Goal: Task Accomplishment & Management: Use online tool/utility

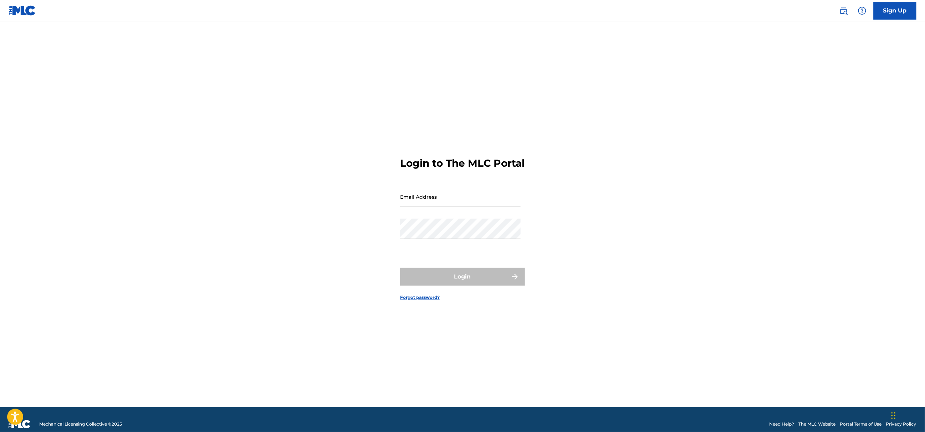
click at [450, 205] on input "Email Address" at bounding box center [460, 197] width 120 height 20
click at [0, 432] on nordpass-autofill-portal at bounding box center [0, 432] width 0 height 0
type input "[EMAIL_ADDRESS][DOMAIN_NAME]"
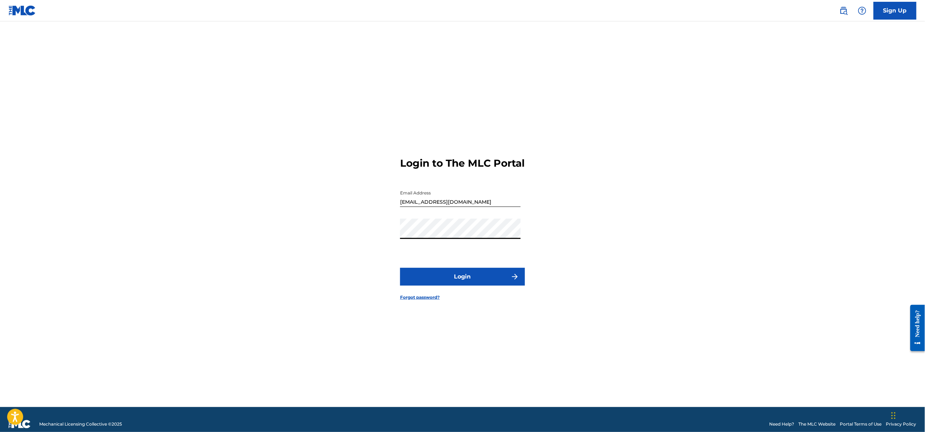
click at [477, 286] on button "Login" at bounding box center [462, 277] width 125 height 18
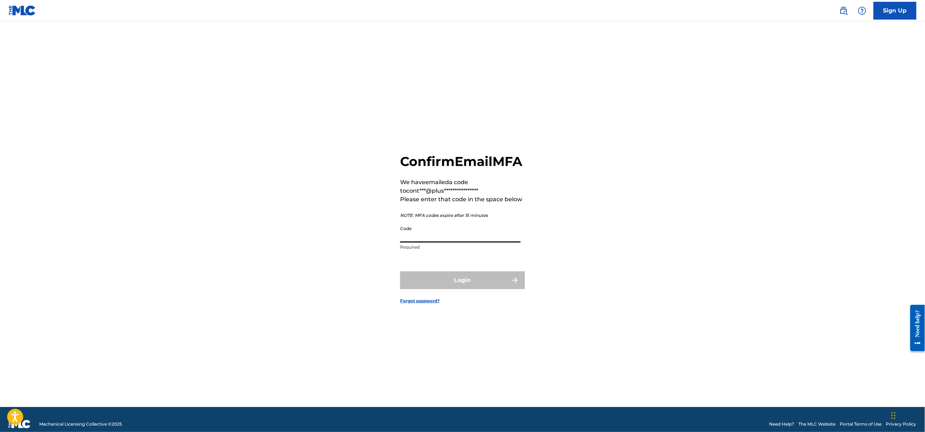
click at [454, 243] on input "Code" at bounding box center [460, 232] width 120 height 20
paste input "311490"
type input "311490"
click at [446, 288] on button "Login" at bounding box center [462, 281] width 125 height 18
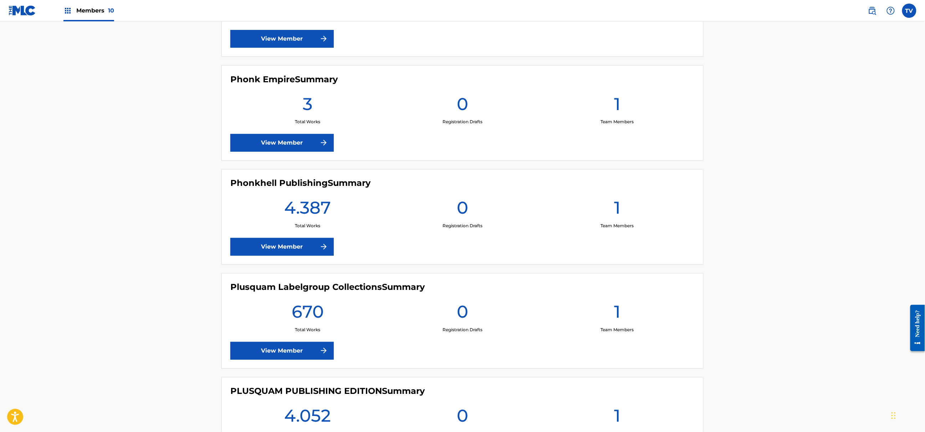
scroll to position [570, 0]
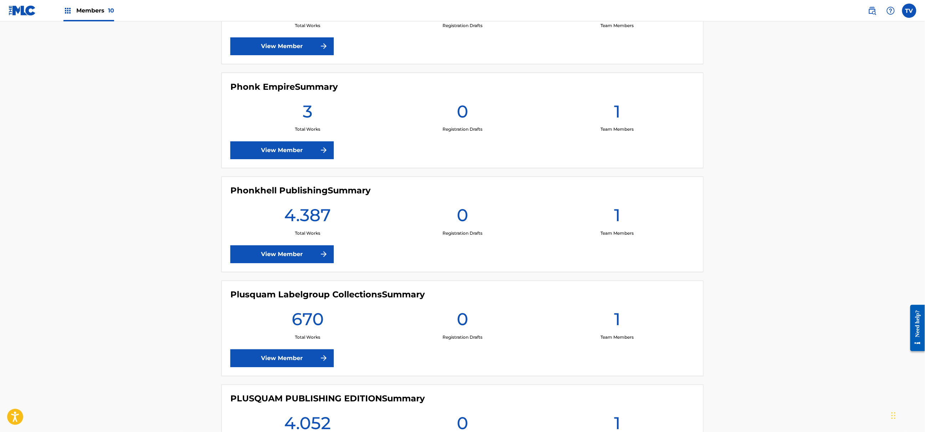
click at [312, 248] on link "View Member" at bounding box center [281, 255] width 103 height 18
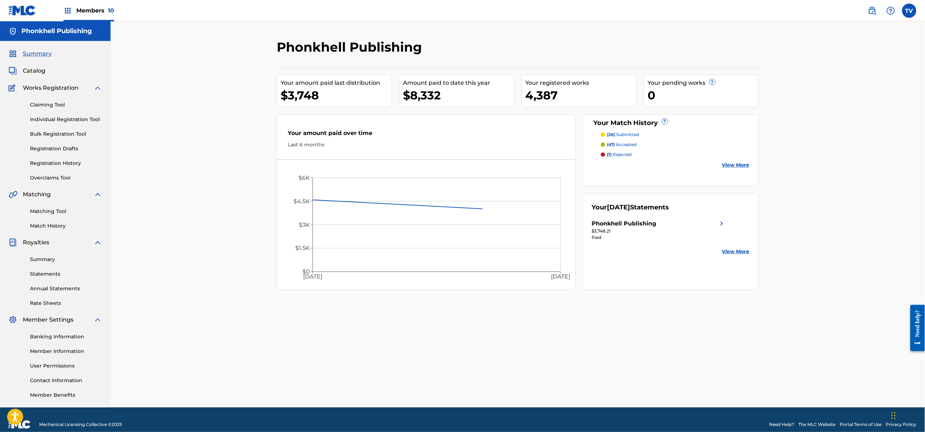
click at [0, 432] on nordpass-portal at bounding box center [0, 432] width 0 height 0
click at [872, 14] on img at bounding box center [872, 10] width 9 height 9
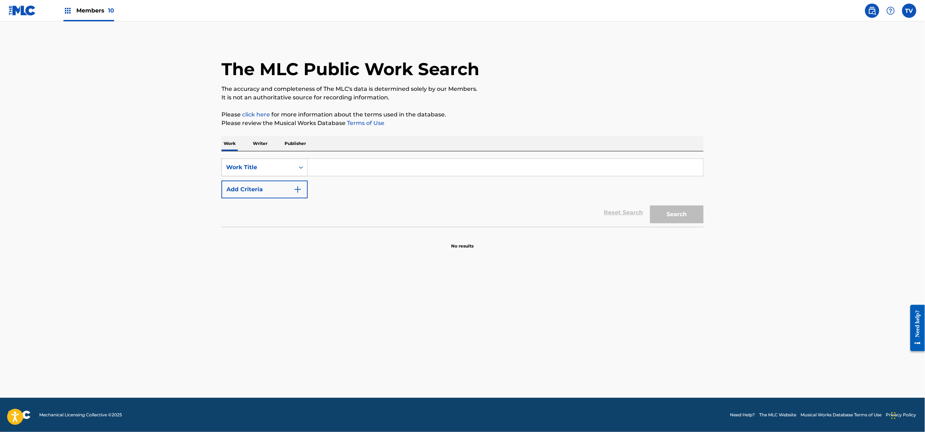
click at [286, 171] on div "Work Title" at bounding box center [258, 167] width 64 height 9
click at [250, 187] on div "Writer Name" at bounding box center [265, 185] width 86 height 18
click at [327, 170] on input "Search Form" at bounding box center [505, 167] width 395 height 17
click at [361, 169] on input "Search Form" at bounding box center [505, 167] width 395 height 17
paste input "Ogorodnyk"
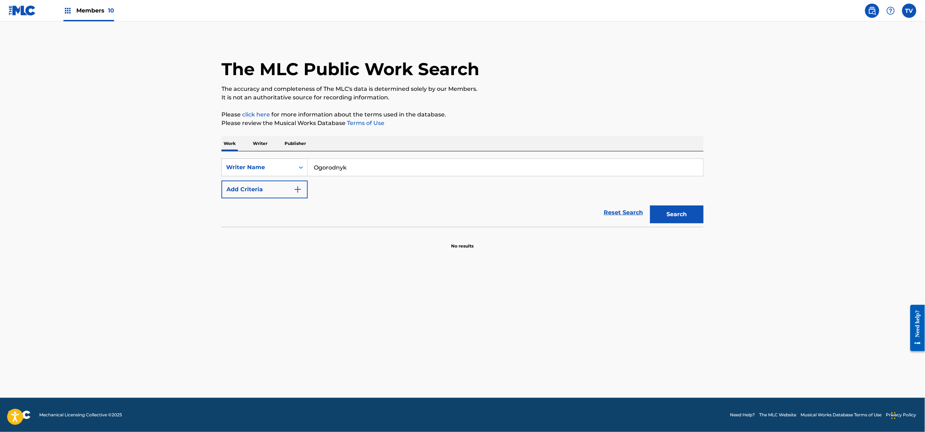
click at [515, 197] on div "SearchWithCriteria2f0727fb-6e6f-4a59-890c-87822ee8f37f Writer Name Ogorodnyk Ad…" at bounding box center [462, 179] width 482 height 40
click at [657, 216] on button "Search" at bounding box center [676, 215] width 53 height 18
click at [321, 168] on input "Ogorodnyk" at bounding box center [505, 167] width 395 height 17
type input "[PERSON_NAME]"
click at [650, 206] on button "Search" at bounding box center [676, 215] width 53 height 18
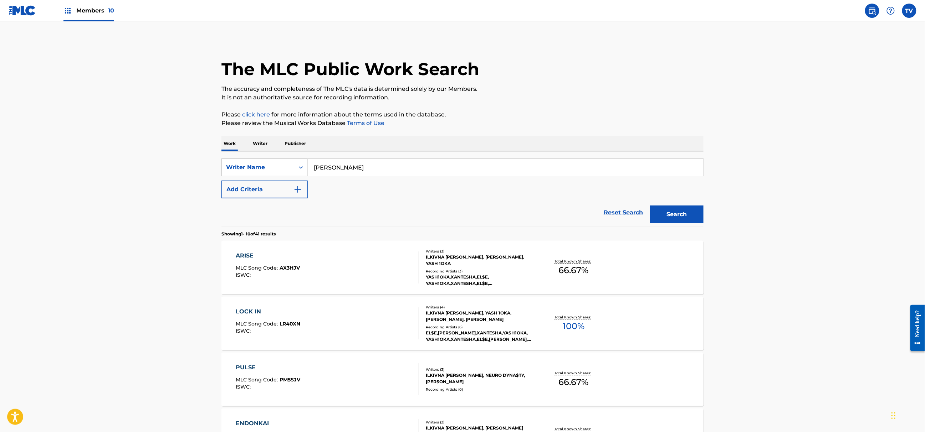
click at [499, 262] on div "ILKIVNA [PERSON_NAME], [PERSON_NAME], YASH 1OKA" at bounding box center [480, 260] width 108 height 13
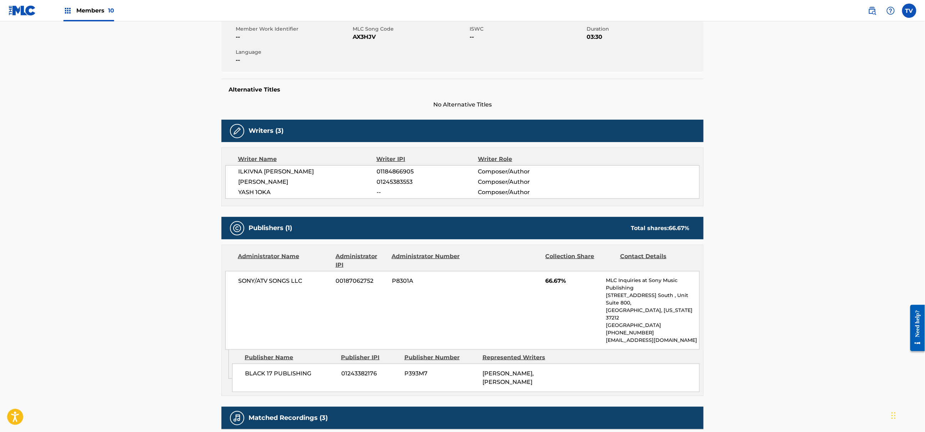
scroll to position [107, 0]
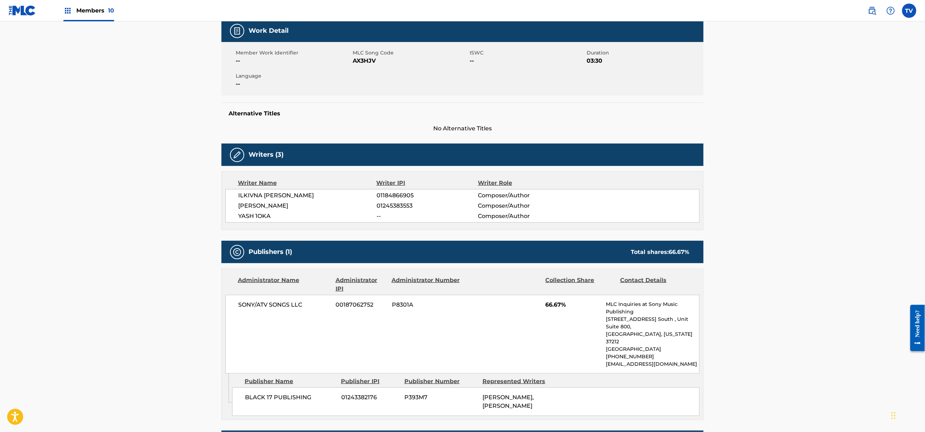
click at [394, 197] on span "01184866905" at bounding box center [426, 195] width 101 height 9
copy span "01184866905"
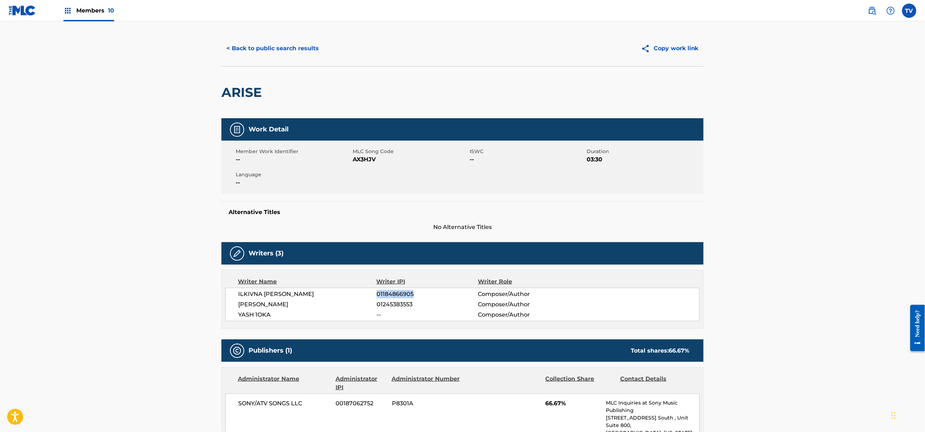
scroll to position [0, 0]
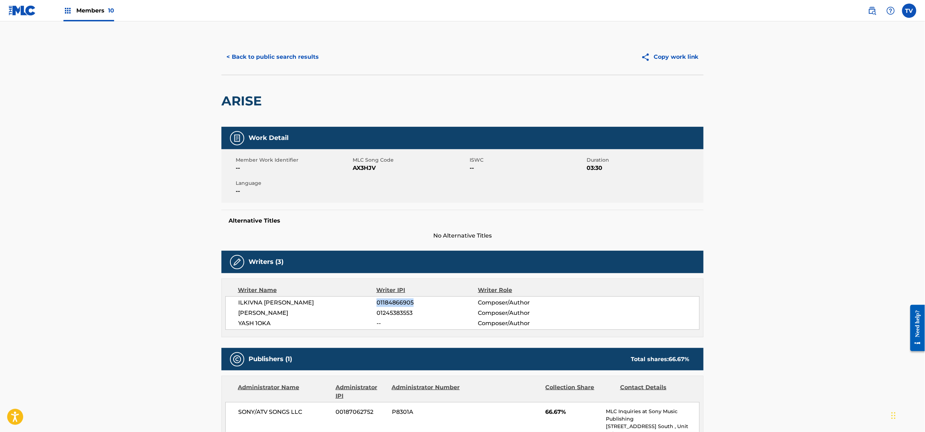
click at [248, 58] on button "< Back to public search results" at bounding box center [272, 57] width 102 height 18
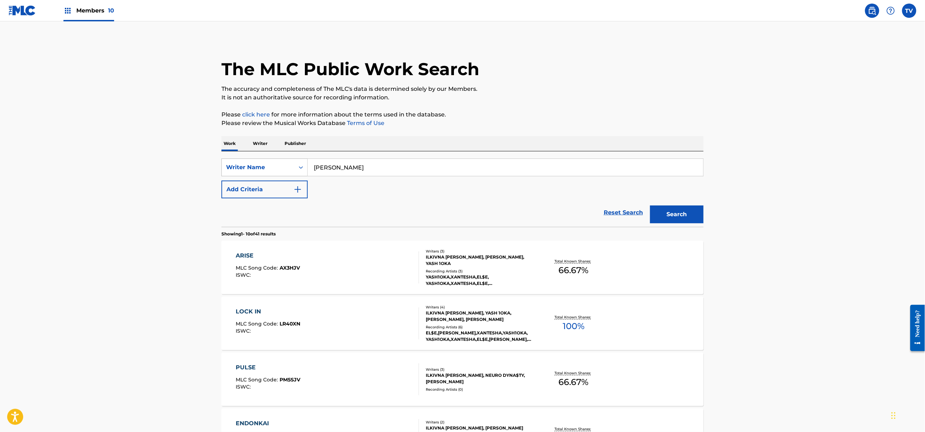
click at [281, 166] on div "Writer Name" at bounding box center [258, 167] width 64 height 9
click at [275, 205] on div "Writer IPI" at bounding box center [265, 203] width 86 height 18
click at [344, 169] on input "Search Form" at bounding box center [505, 167] width 395 height 17
paste input "01184866905"
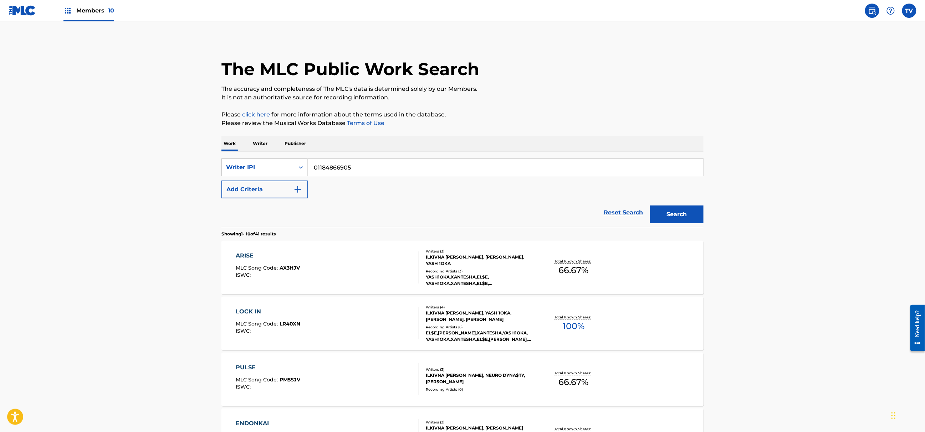
type input "01184866905"
click at [650, 206] on button "Search" at bounding box center [676, 215] width 53 height 18
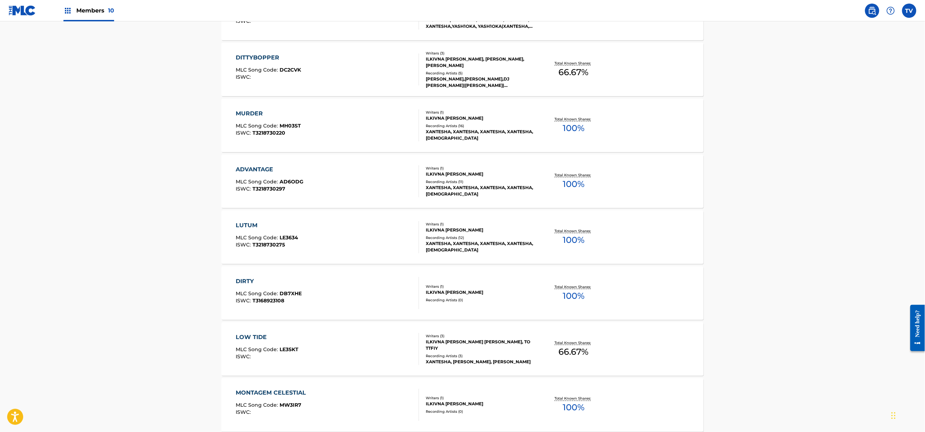
scroll to position [441, 0]
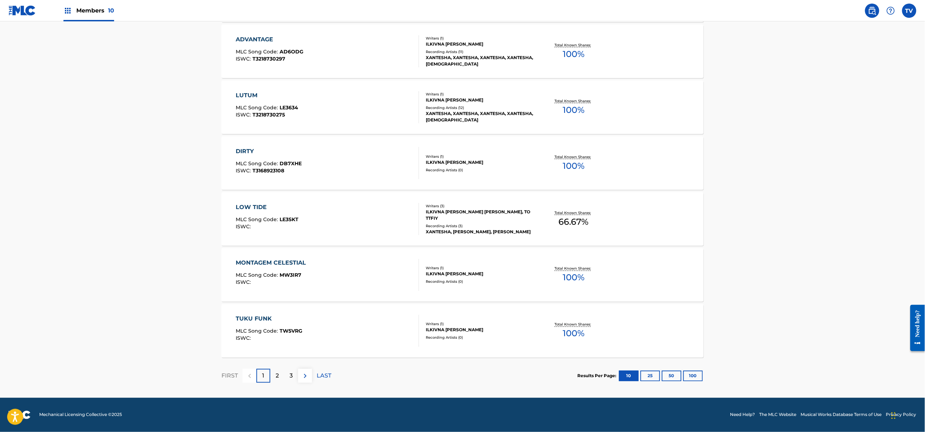
click at [693, 376] on button "100" at bounding box center [693, 376] width 20 height 11
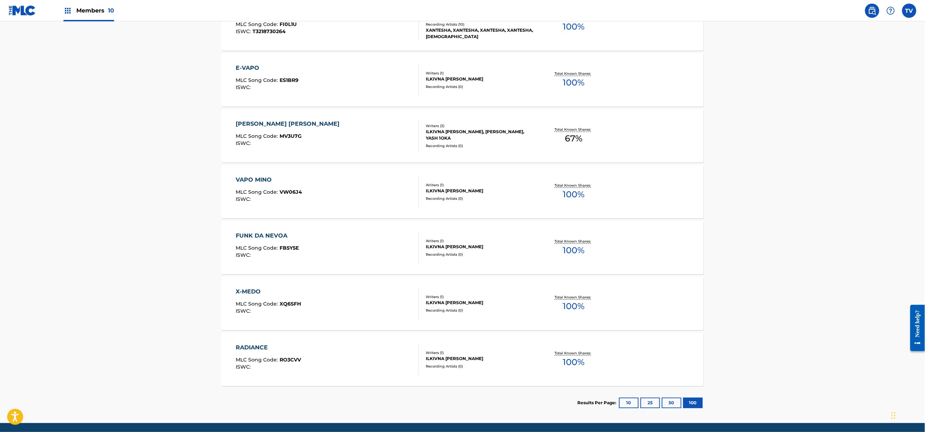
scroll to position [2172, 0]
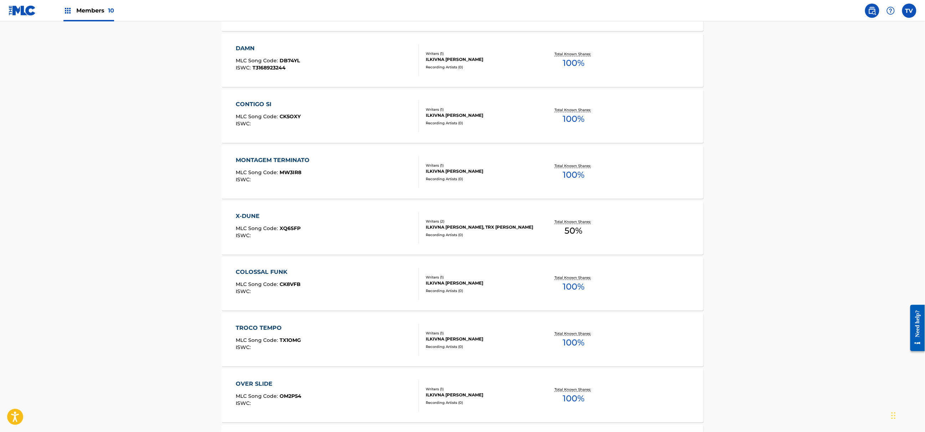
scroll to position [711, 0]
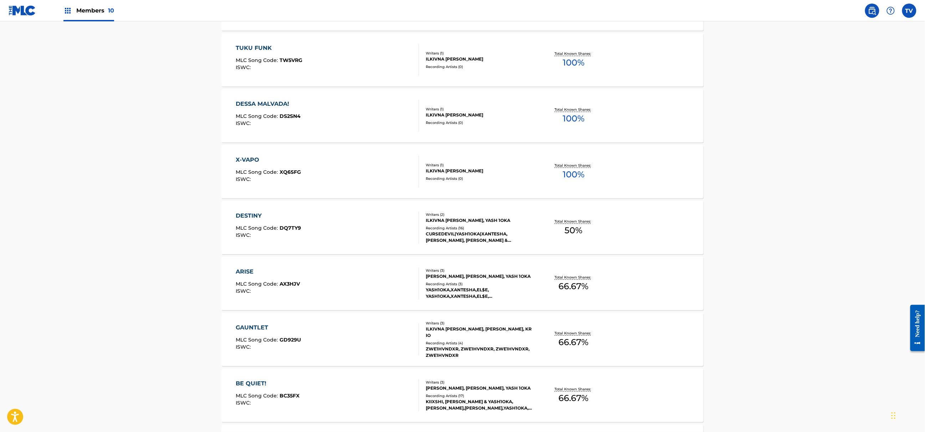
click at [361, 281] on div "ARISE MLC Song Code : AX3HJV ISWC :" at bounding box center [327, 284] width 183 height 32
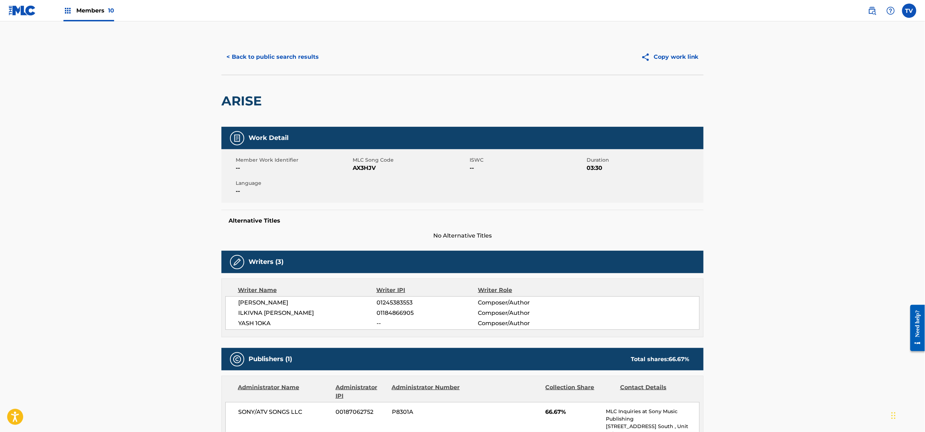
click at [247, 60] on button "< Back to public search results" at bounding box center [272, 57] width 102 height 18
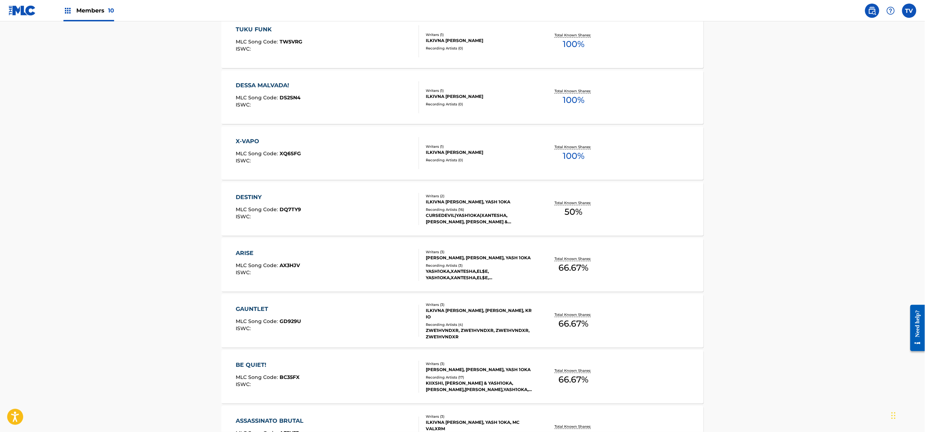
scroll to position [1551, 0]
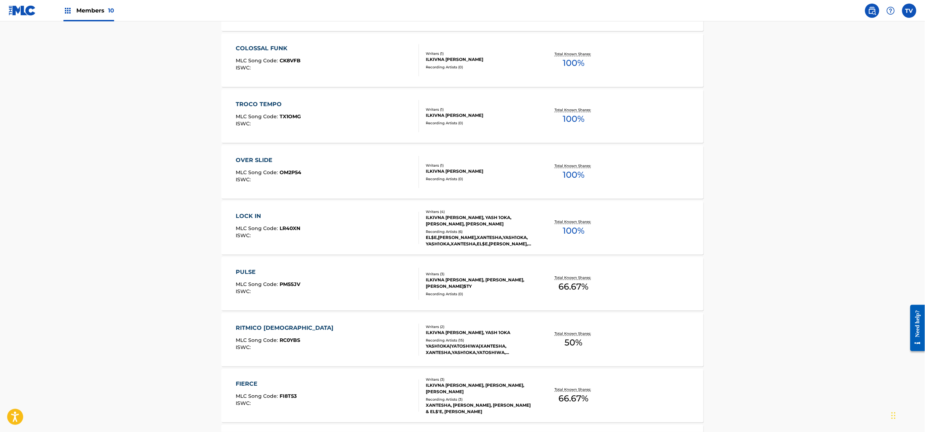
click at [339, 235] on div "LOCK IN MLC Song Code : LR40XN ISWC :" at bounding box center [327, 228] width 183 height 32
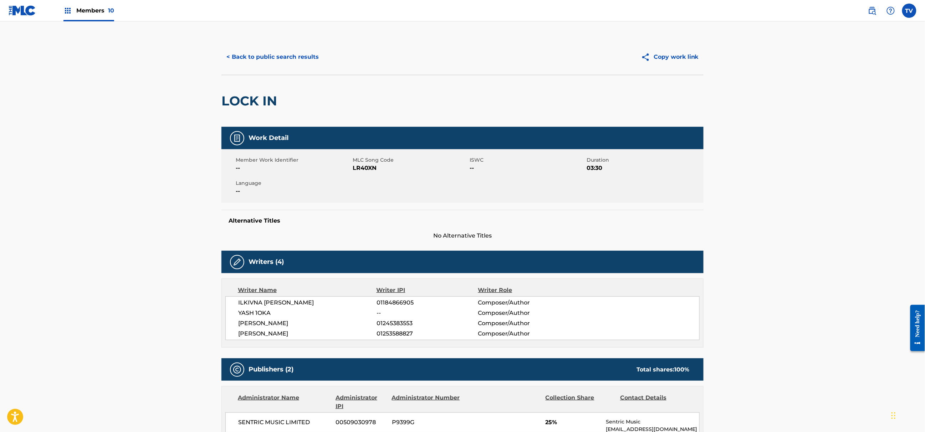
click at [256, 59] on button "< Back to public search results" at bounding box center [272, 57] width 102 height 18
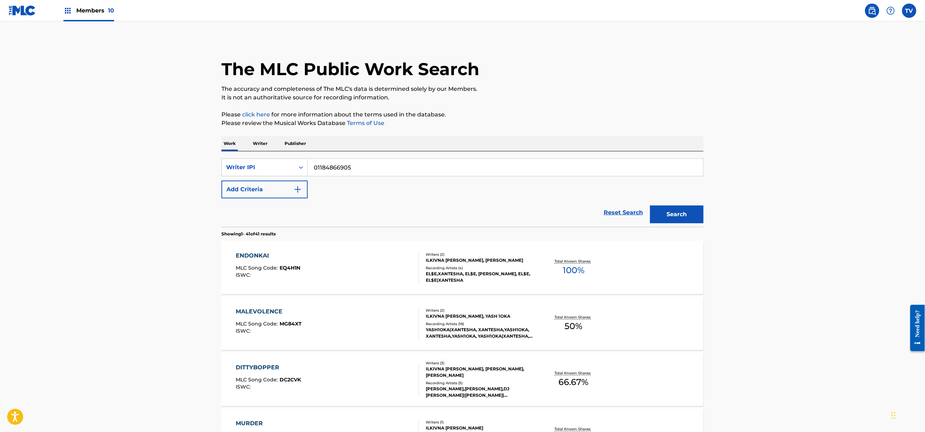
click at [21, 16] on link at bounding box center [22, 10] width 27 height 21
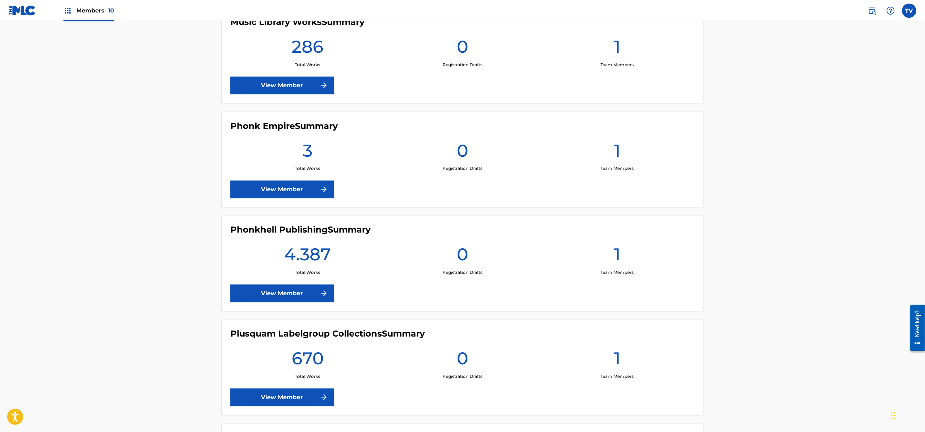
scroll to position [570, 0]
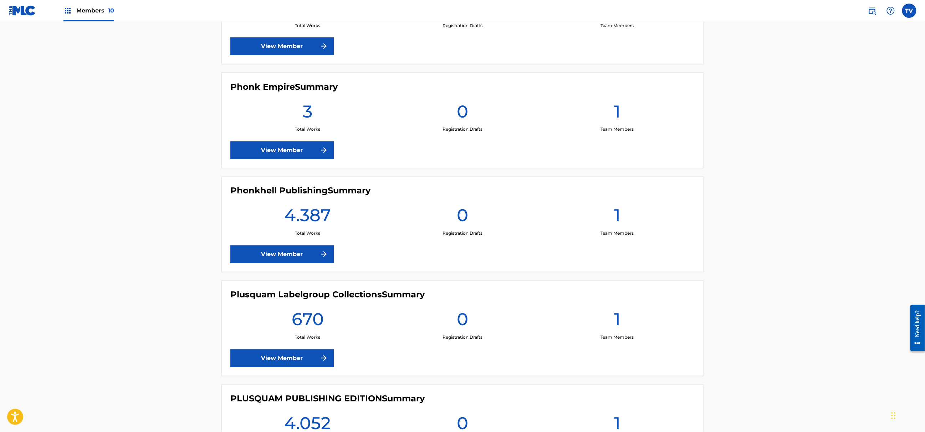
click at [296, 256] on link "View Member" at bounding box center [281, 255] width 103 height 18
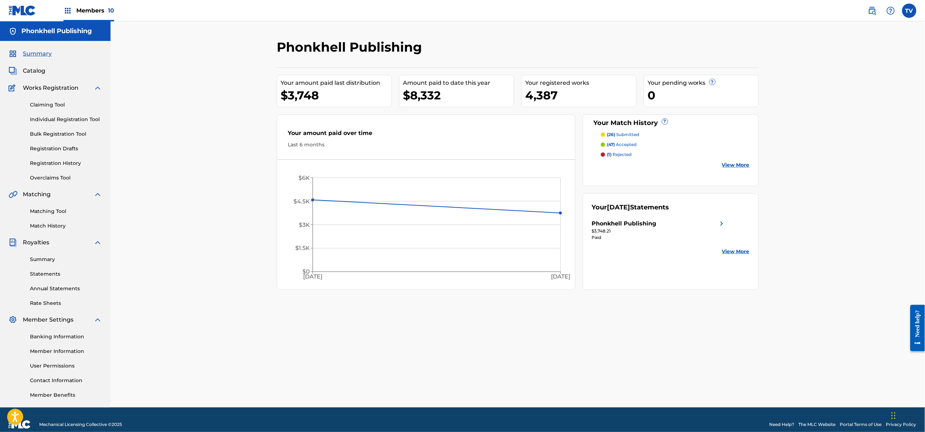
click at [43, 108] on link "Claiming Tool" at bounding box center [66, 104] width 72 height 7
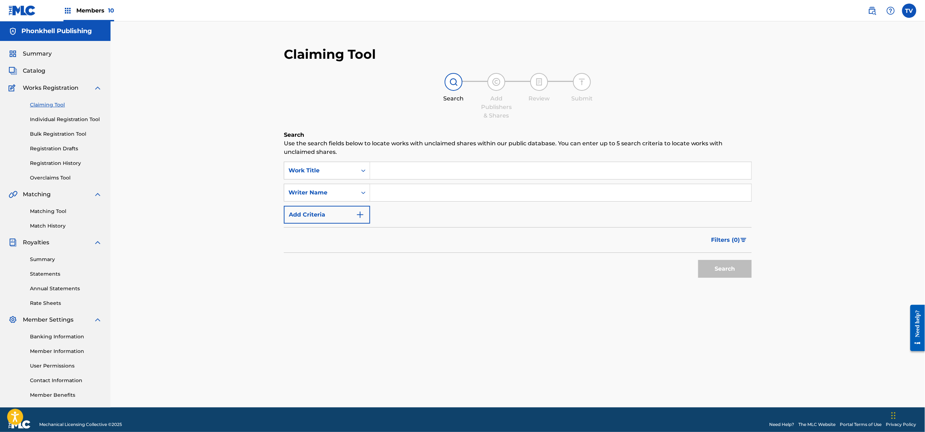
click at [458, 201] on div "Search Form" at bounding box center [560, 193] width 381 height 18
click at [440, 196] on input "Search Form" at bounding box center [560, 192] width 381 height 17
paste input "01184866905"
type input "01184866905"
click at [329, 197] on div "Writer Name" at bounding box center [320, 193] width 73 height 14
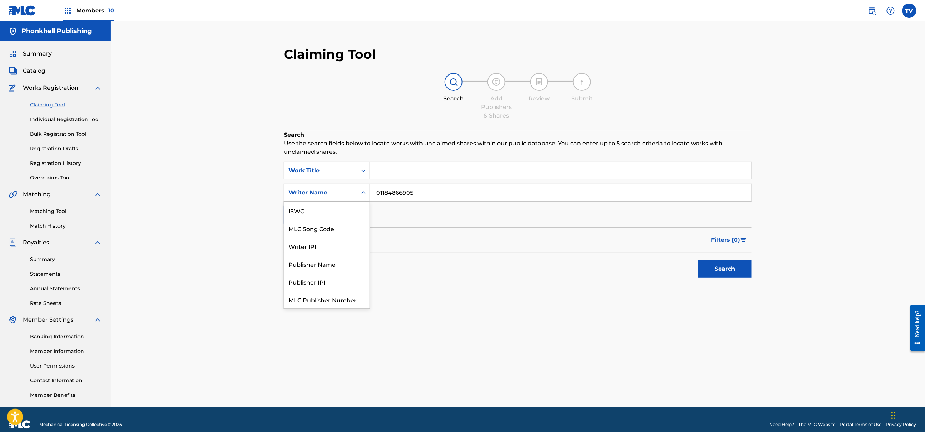
scroll to position [18, 0]
click at [323, 224] on div "Writer IPI" at bounding box center [327, 229] width 86 height 18
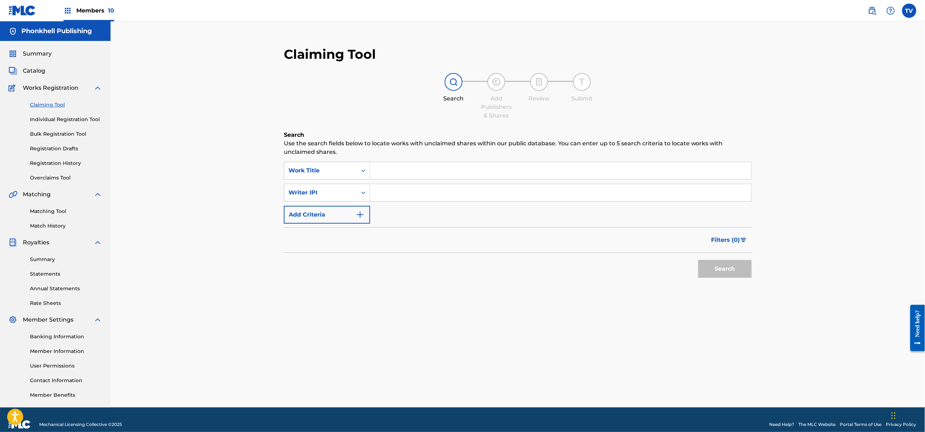
click at [422, 193] on input "Search Form" at bounding box center [560, 192] width 381 height 17
paste input "01184866905"
type input "01184866905"
click at [711, 264] on button "Search" at bounding box center [724, 269] width 53 height 18
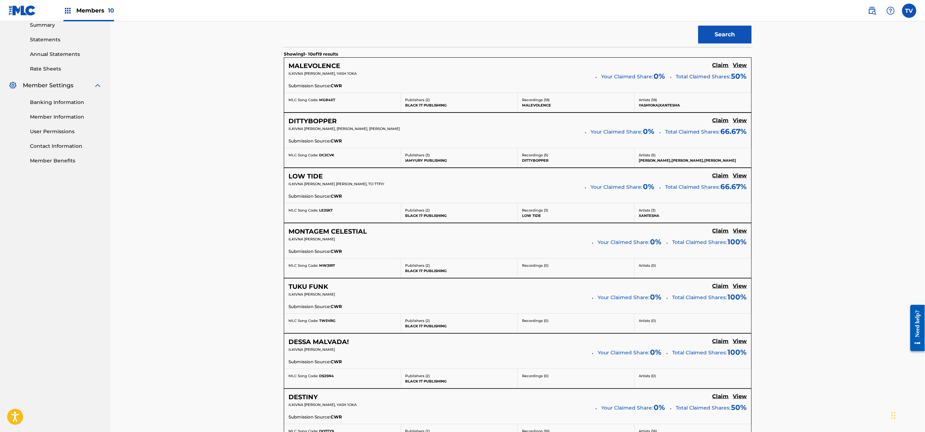
scroll to position [237, 0]
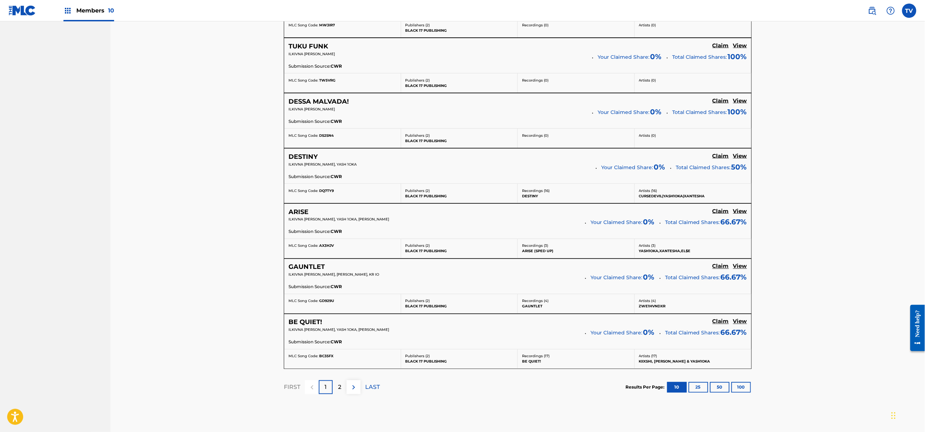
click at [742, 391] on button "100" at bounding box center [741, 387] width 20 height 11
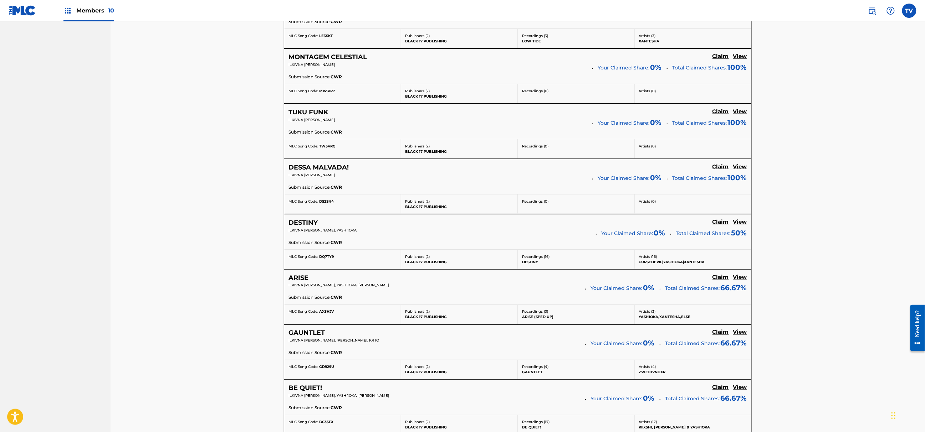
scroll to position [76, 0]
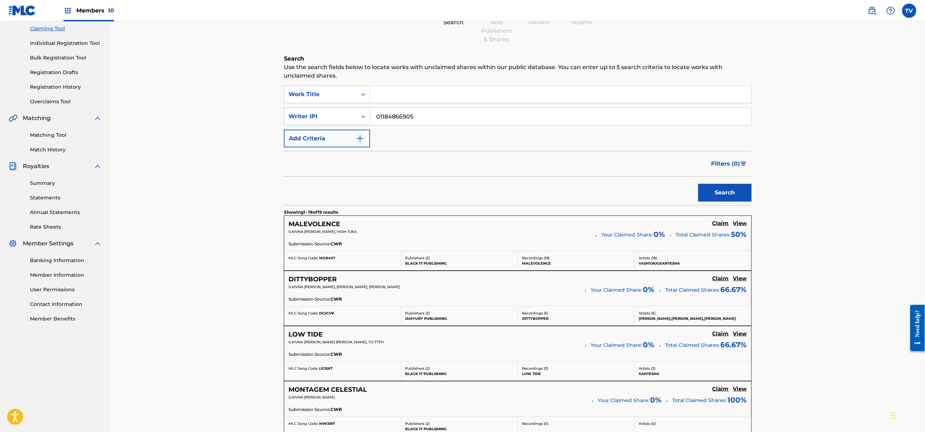
click at [344, 117] on div "Writer IPI" at bounding box center [320, 116] width 64 height 9
click at [317, 136] on div "Writer Name" at bounding box center [327, 134] width 86 height 18
click at [404, 123] on input "Search Form" at bounding box center [560, 116] width 381 height 17
paste input "Ogorodnyk"
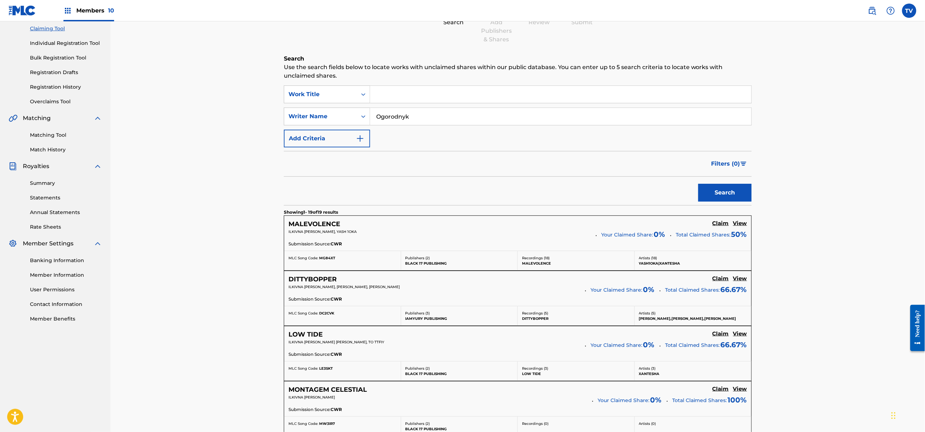
type input "Ogorodnyk"
click at [725, 189] on button "Search" at bounding box center [724, 193] width 53 height 18
